Goal: Task Accomplishment & Management: Manage account settings

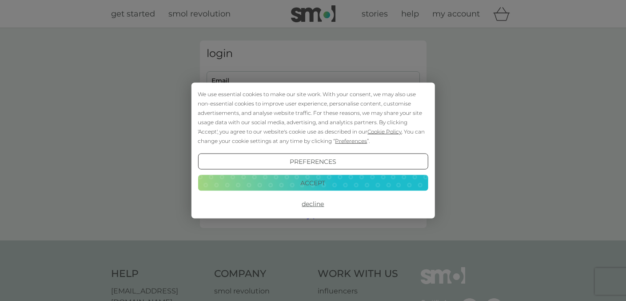
click at [327, 180] on button "Accept" at bounding box center [313, 182] width 230 height 16
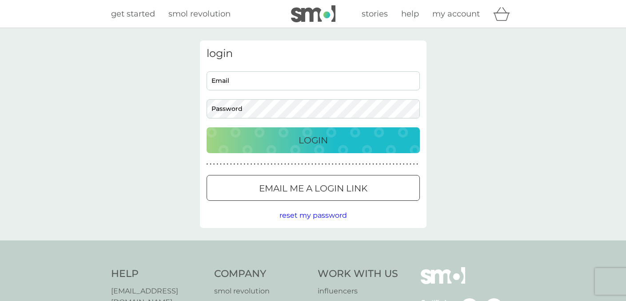
click at [317, 81] on input "Email" at bounding box center [313, 80] width 213 height 19
type input "slhaggerty@googlemail.com"
click at [282, 141] on div "Login" at bounding box center [314, 140] width 196 height 14
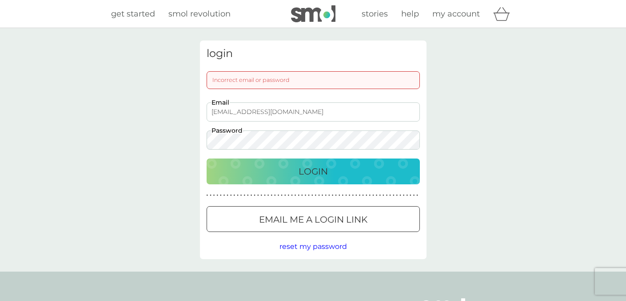
scroll to position [1, 0]
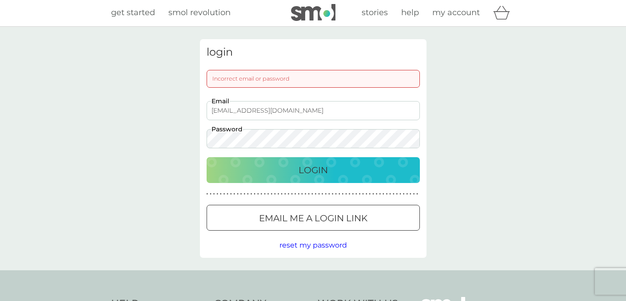
click at [287, 165] on div "Login" at bounding box center [314, 170] width 196 height 14
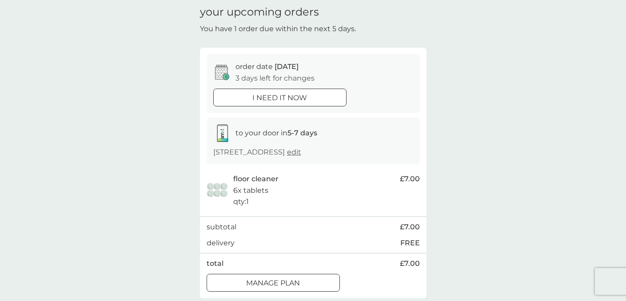
scroll to position [31, 0]
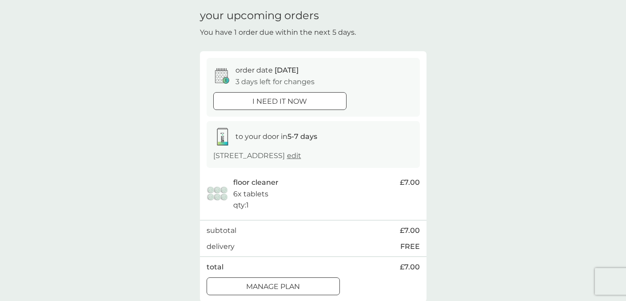
click at [274, 96] on p "i need it now" at bounding box center [279, 102] width 55 height 12
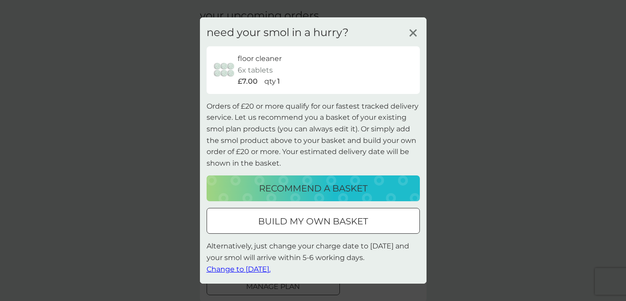
click at [414, 28] on icon at bounding box center [413, 32] width 13 height 13
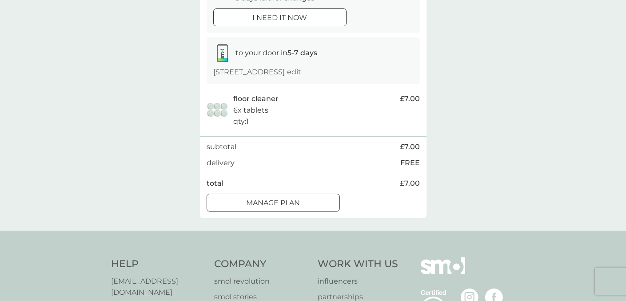
scroll to position [106, 0]
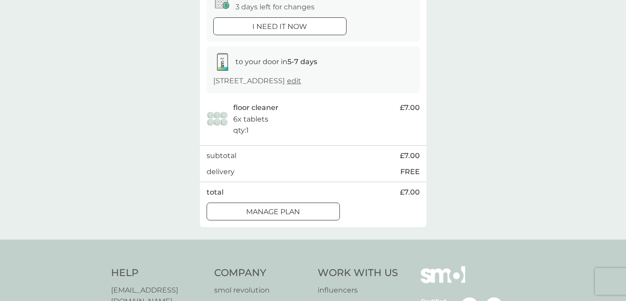
click at [273, 208] on div at bounding box center [273, 211] width 32 height 9
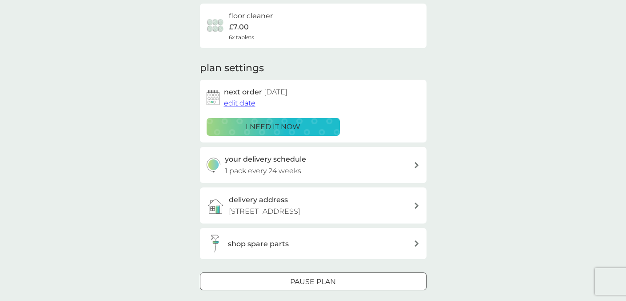
scroll to position [68, 0]
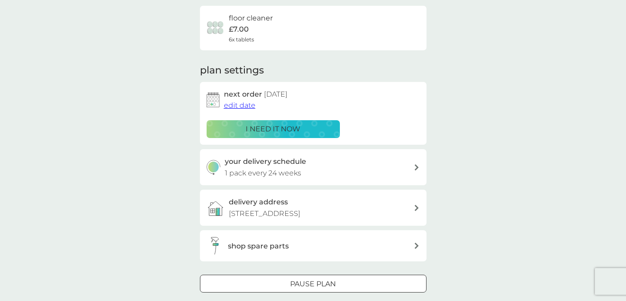
click at [320, 164] on div "your delivery schedule 1 pack every 24 weeks" at bounding box center [319, 167] width 189 height 23
select select "168"
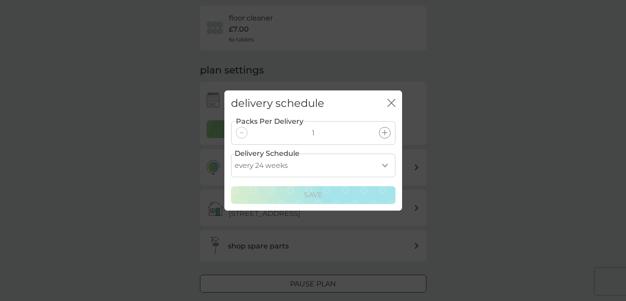
click at [391, 100] on icon "close" at bounding box center [392, 103] width 8 height 8
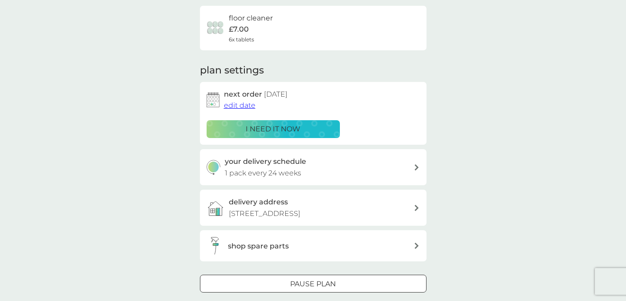
click at [240, 103] on span "edit date" at bounding box center [240, 105] width 32 height 8
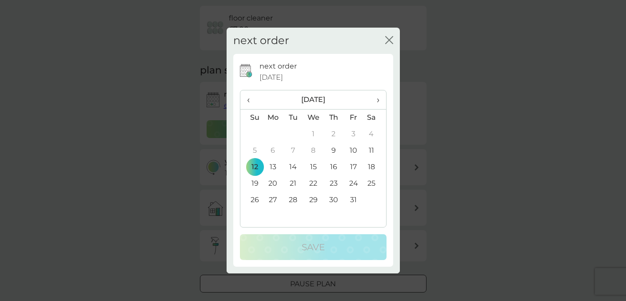
click at [376, 97] on span "›" at bounding box center [374, 99] width 9 height 19
click at [314, 196] on td "31" at bounding box center [313, 200] width 20 height 16
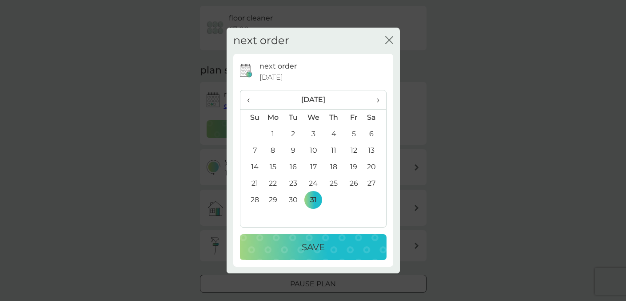
click at [291, 246] on div "Save" at bounding box center [313, 247] width 129 height 14
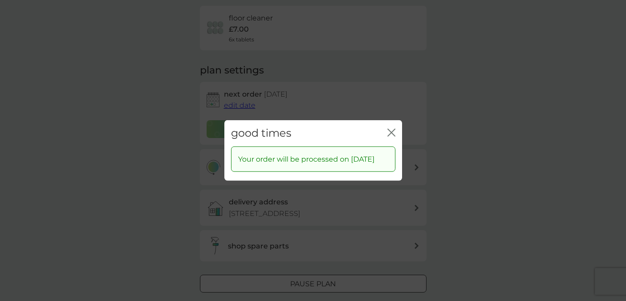
click at [390, 128] on icon "close" at bounding box center [392, 132] width 8 height 8
